Goal: Answer question/provide support: Share knowledge or assist other users

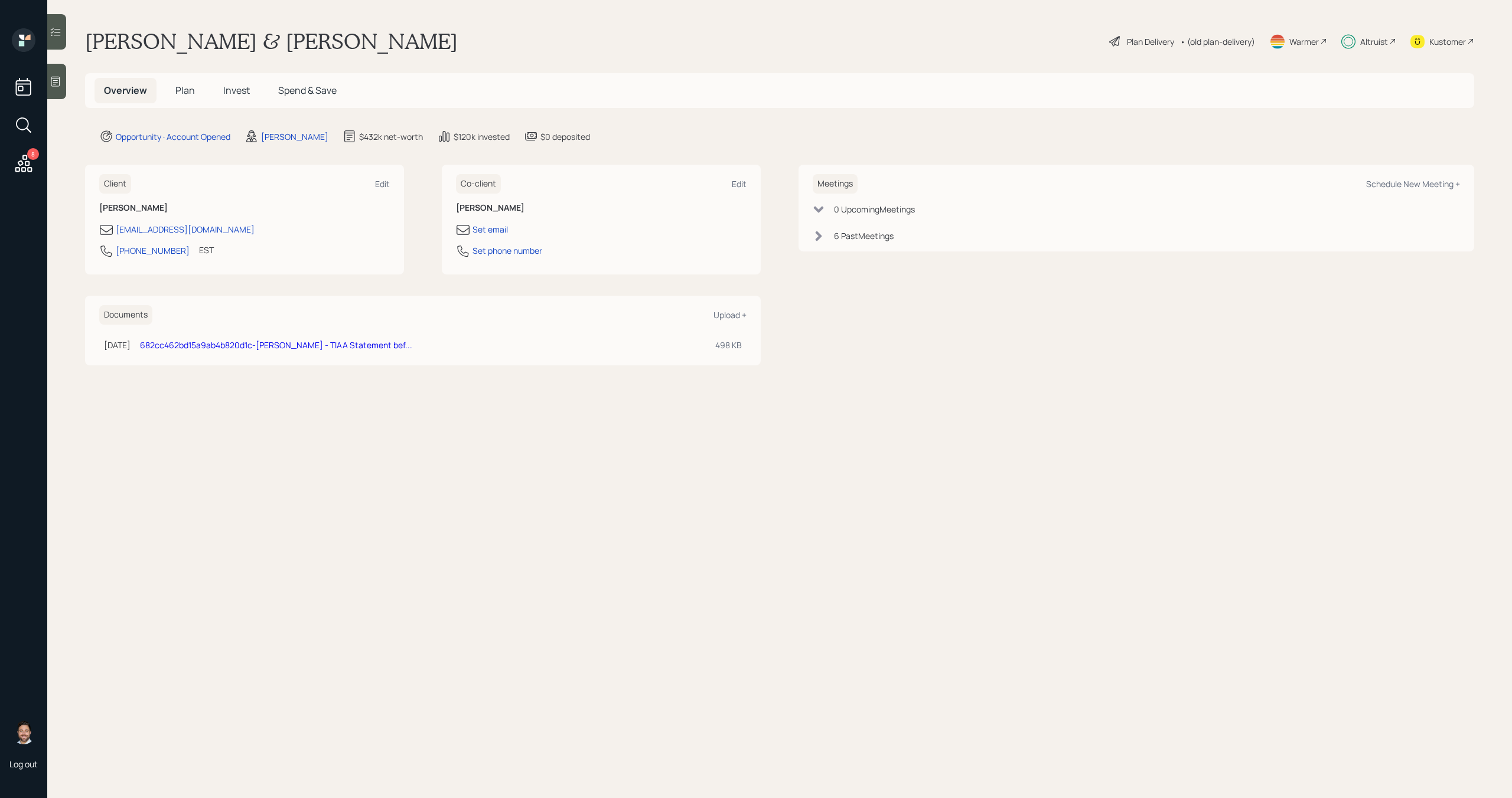
click at [1382, 44] on div "Altruist" at bounding box center [1374, 41] width 28 height 12
click at [1380, 46] on div "Altruist" at bounding box center [1374, 41] width 28 height 12
click at [24, 159] on icon at bounding box center [23, 162] width 17 height 17
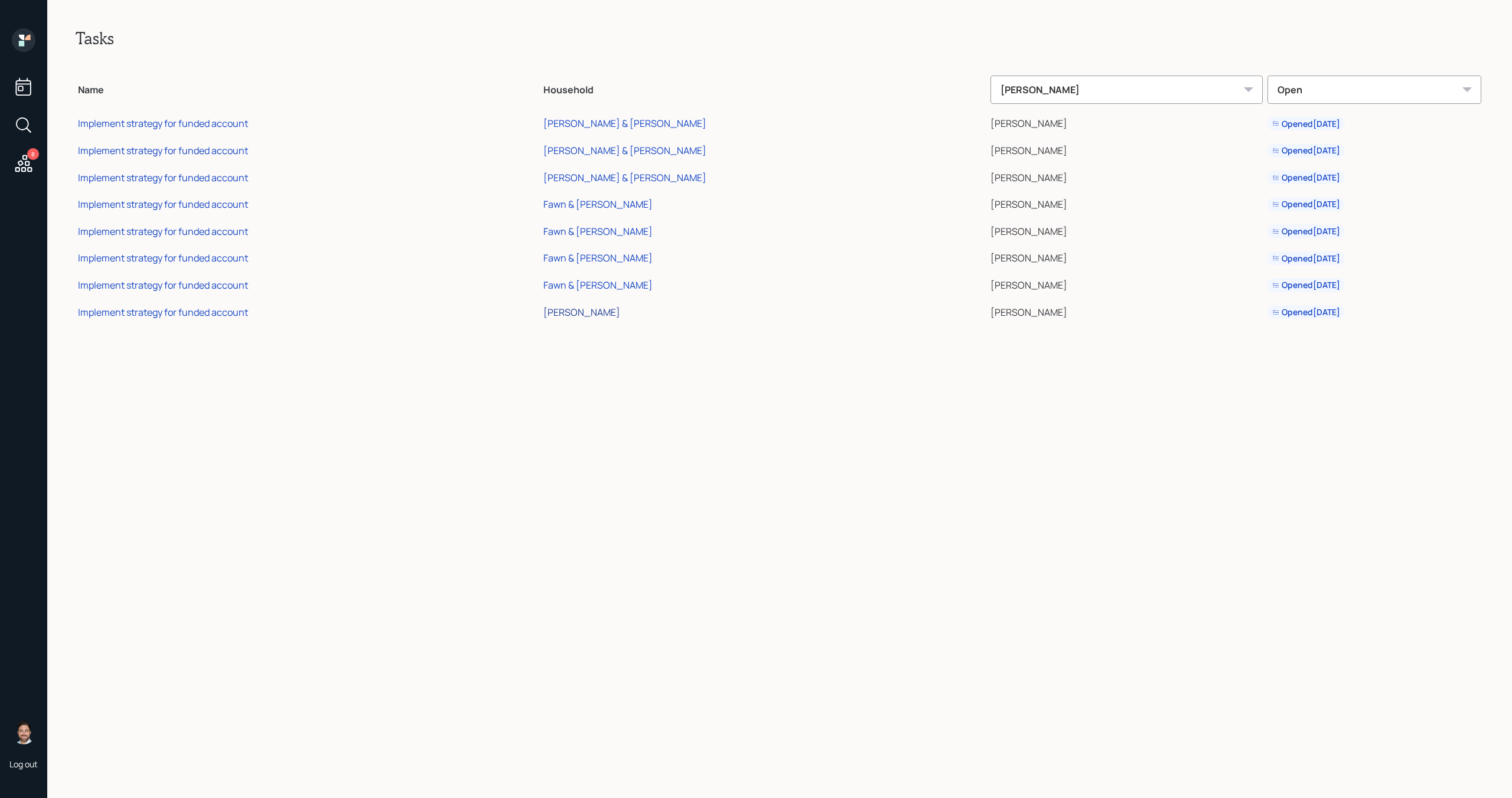
click at [620, 314] on div "[PERSON_NAME]" at bounding box center [582, 312] width 77 height 13
